Goal: Communication & Community: Participate in discussion

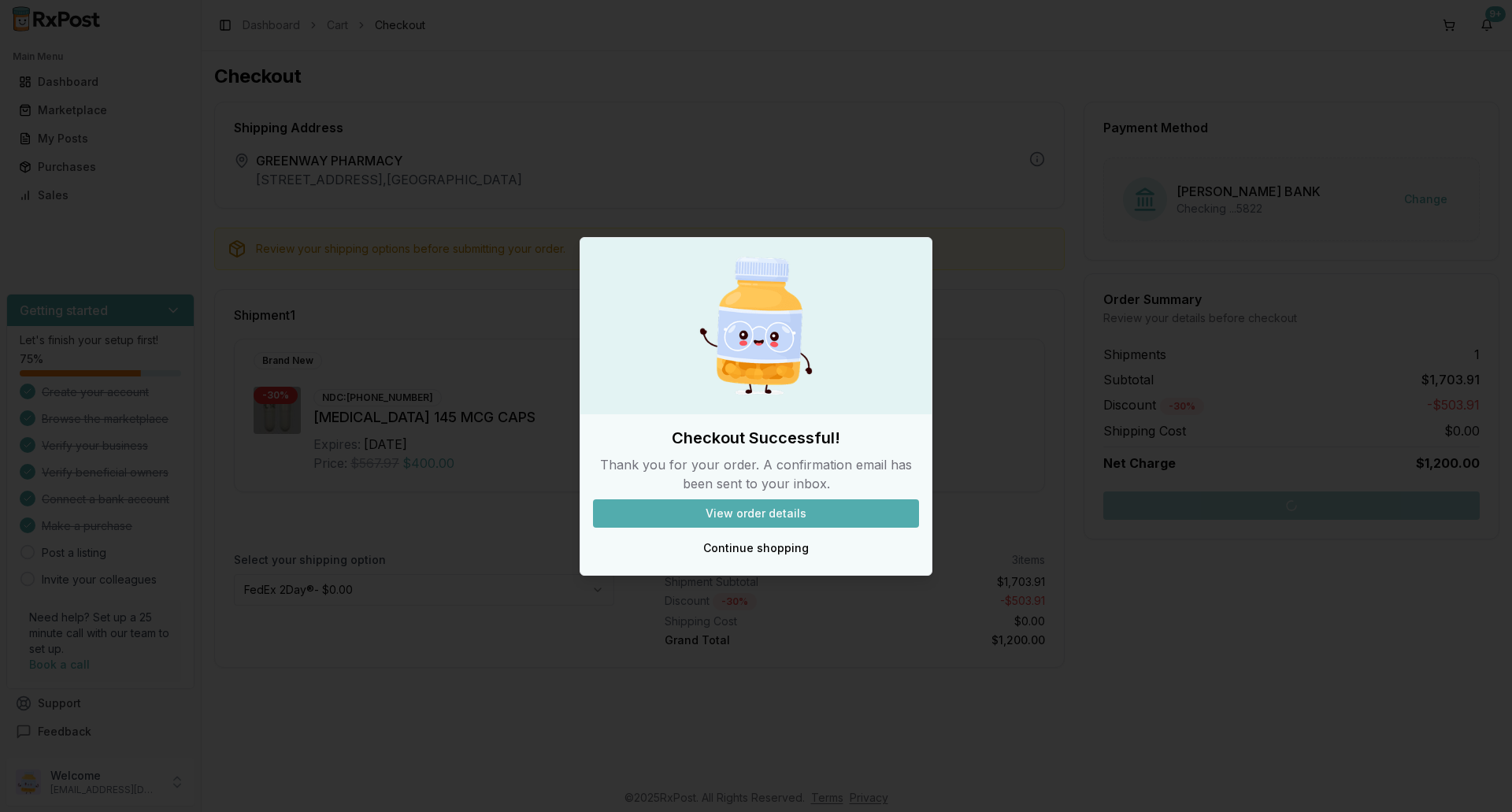
click at [784, 553] on button "Continue shopping" at bounding box center [756, 548] width 326 height 29
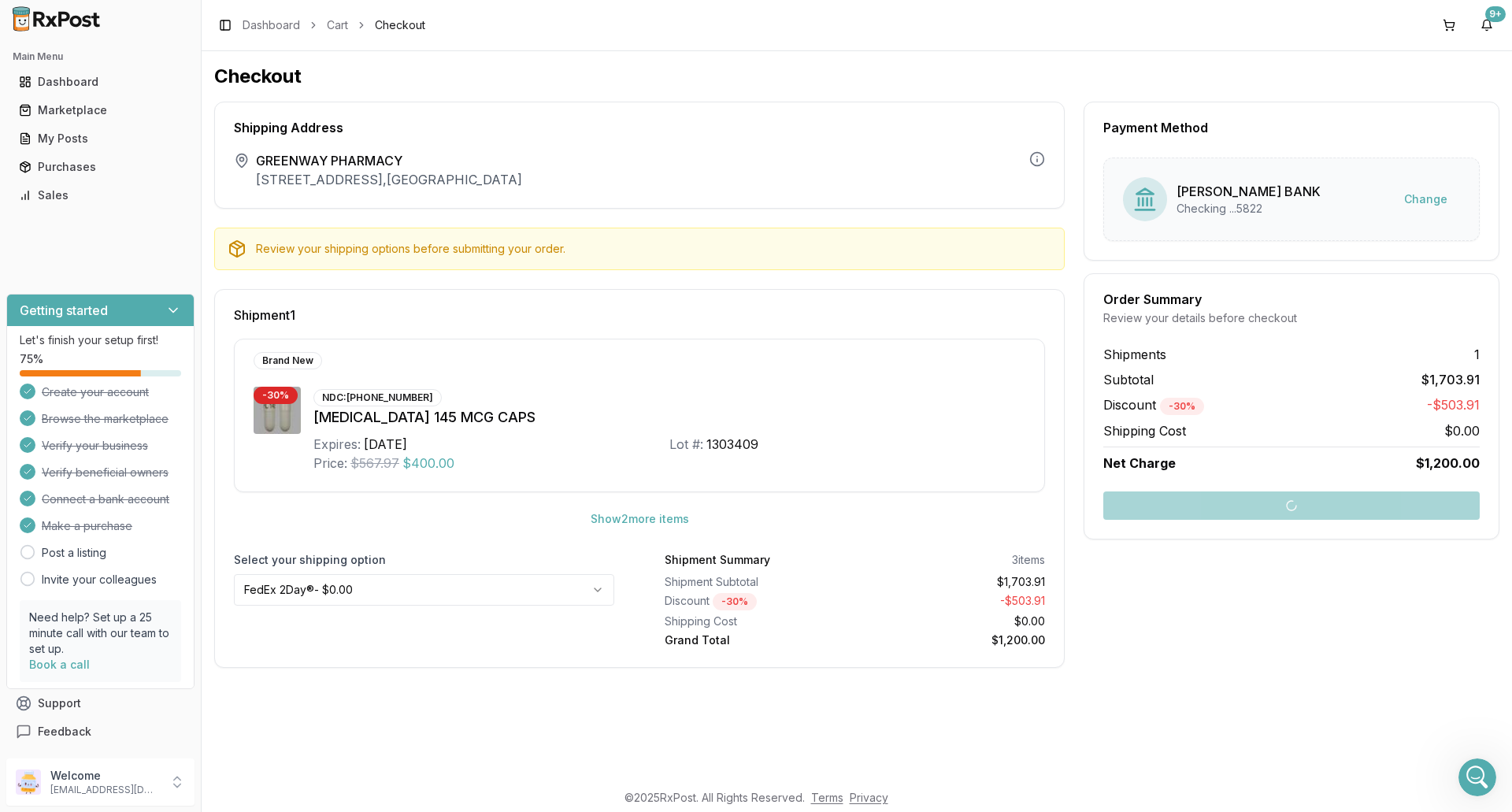
scroll to position [2, 0]
click at [1470, 779] on icon "Open Intercom Messenger" at bounding box center [1475, 775] width 26 height 26
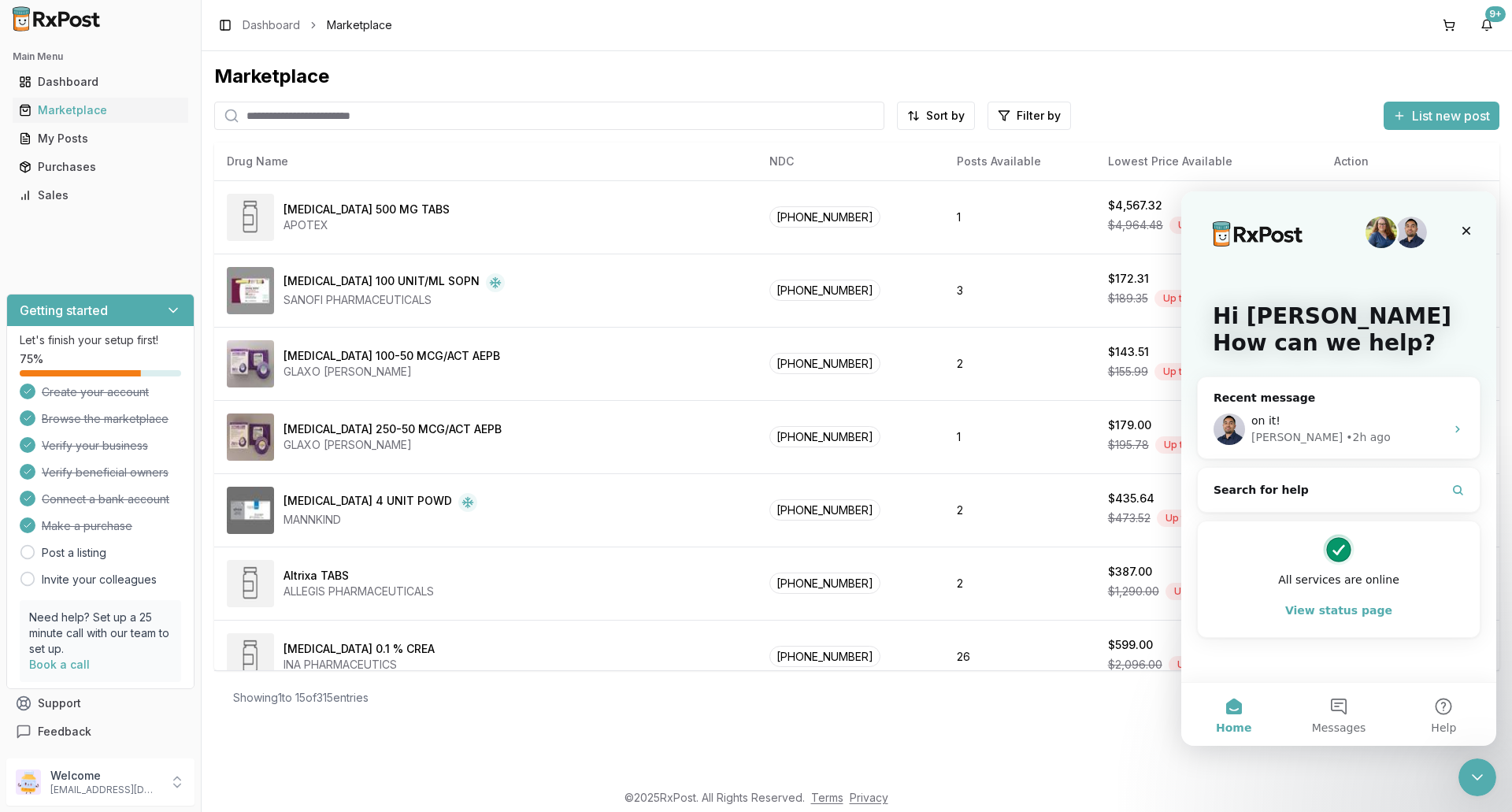
drag, startPoint x: 314, startPoint y: 112, endPoint x: 314, endPoint y: 103, distance: 9.0
click at [314, 112] on input "search" at bounding box center [549, 116] width 670 height 29
type input "********"
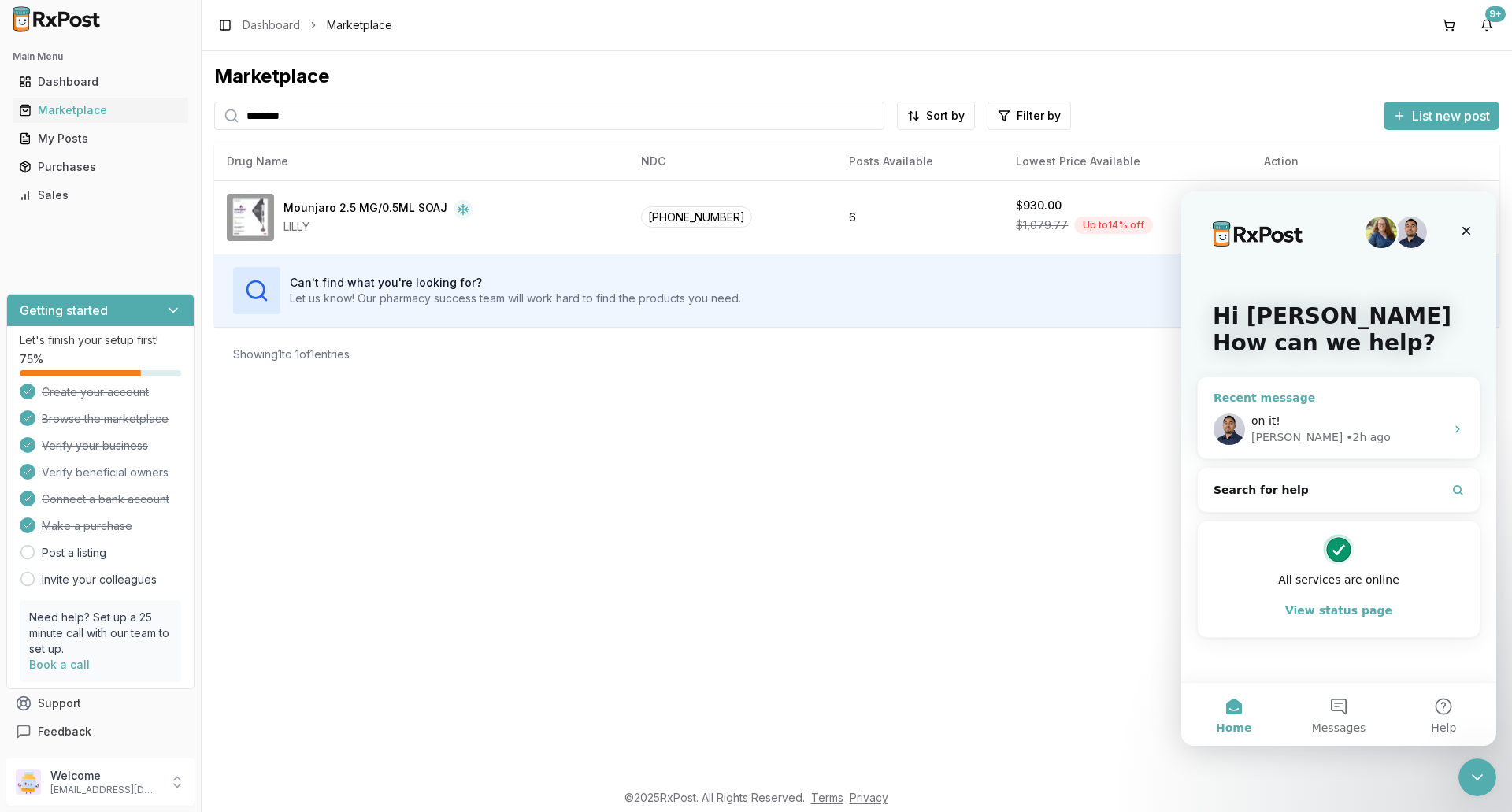
click at [1320, 394] on div "Recent message" at bounding box center [1339, 398] width 251 height 17
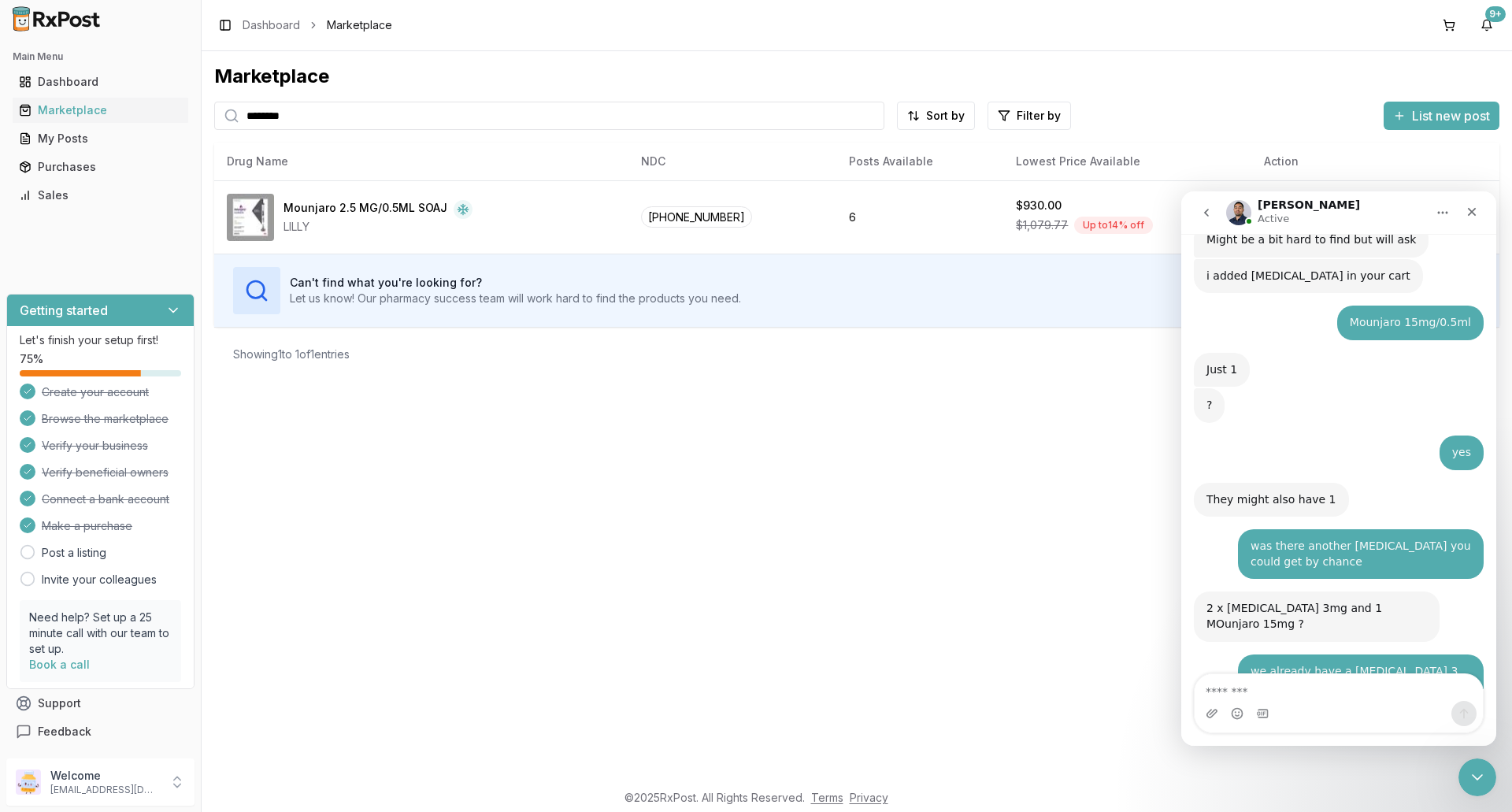
scroll to position [12598, 0]
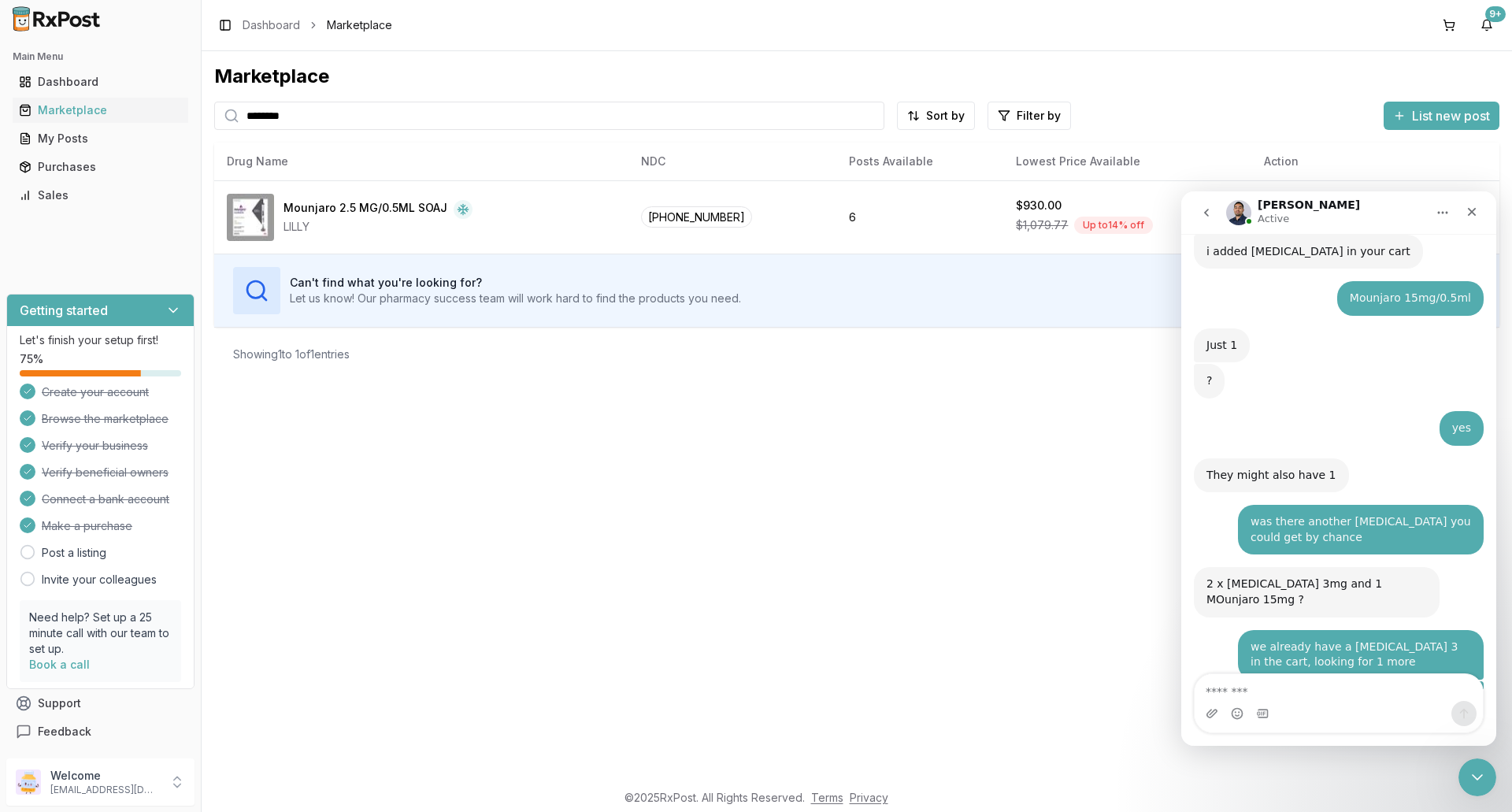
click at [1293, 692] on textarea "Message…" at bounding box center [1339, 687] width 288 height 27
type textarea "**********"
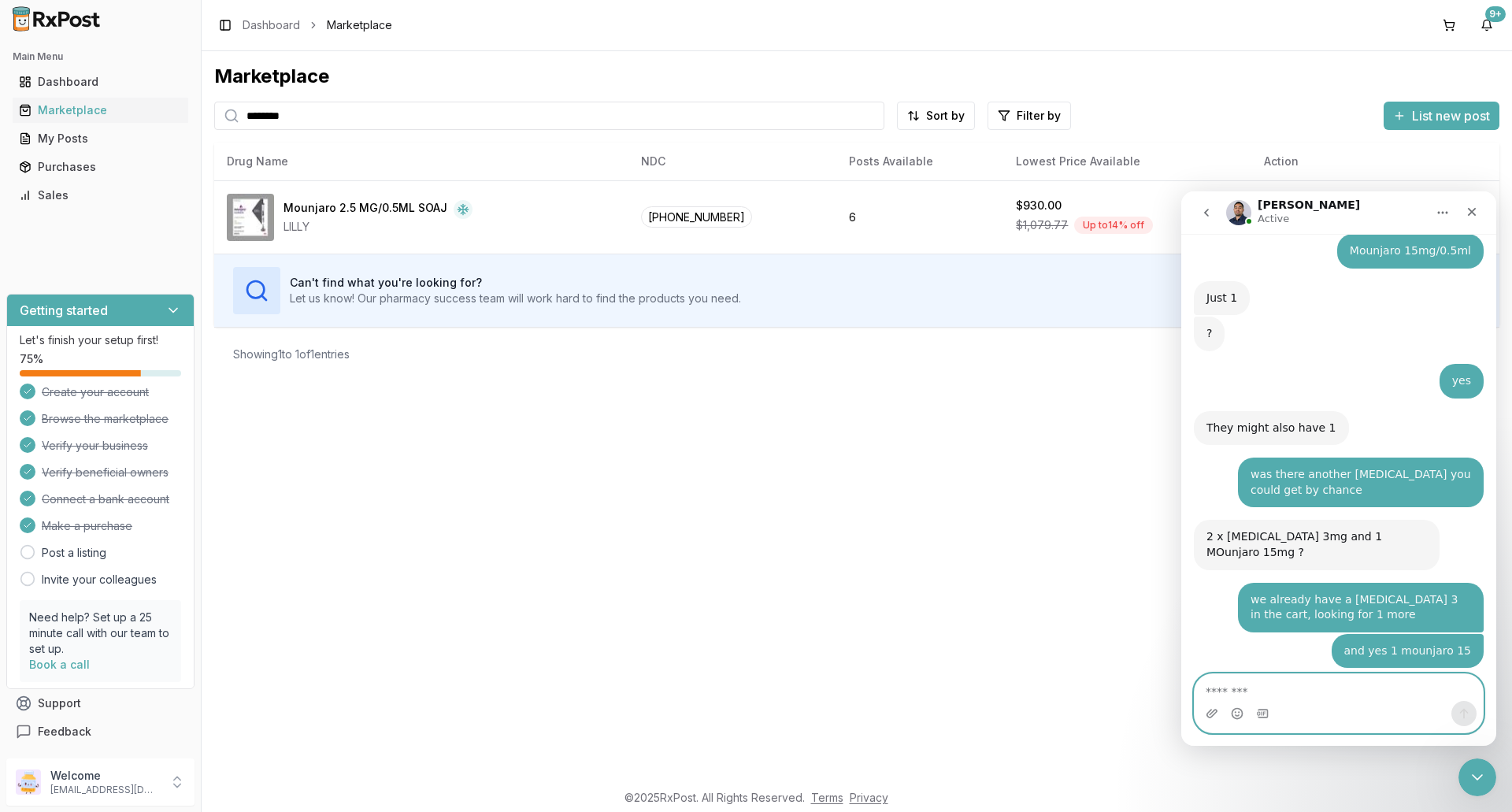
scroll to position [12692, 0]
